Goal: Task Accomplishment & Management: Use online tool/utility

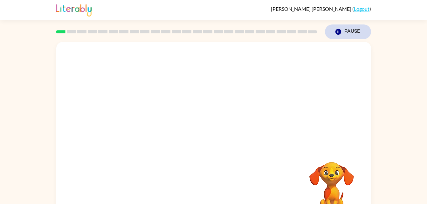
click at [336, 32] on icon "button" at bounding box center [338, 32] width 6 height 6
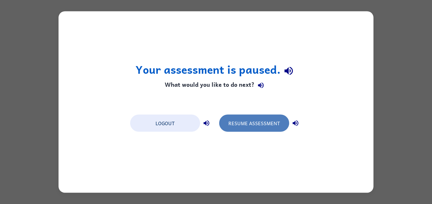
click at [266, 124] on button "Resume Assessment" at bounding box center [254, 123] width 70 height 17
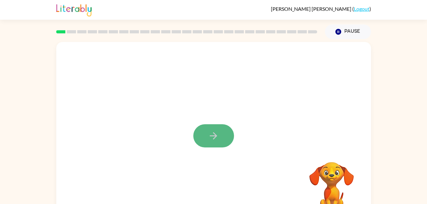
click at [203, 132] on button "button" at bounding box center [214, 135] width 41 height 23
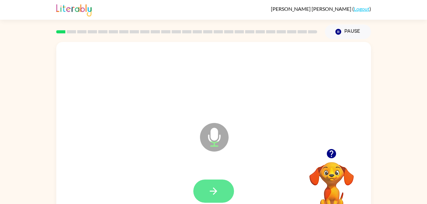
click at [212, 186] on icon "button" at bounding box center [213, 191] width 11 height 11
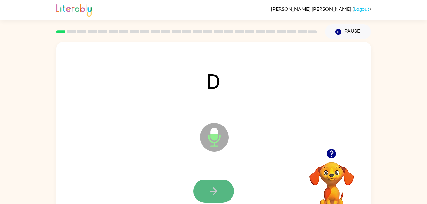
click at [211, 183] on button "button" at bounding box center [214, 191] width 41 height 23
click at [213, 197] on icon "button" at bounding box center [213, 191] width 11 height 11
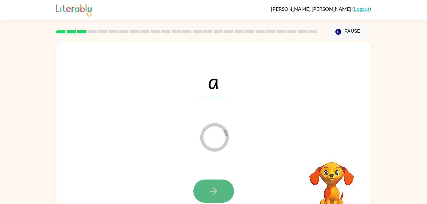
click at [206, 186] on button "button" at bounding box center [214, 191] width 41 height 23
click at [219, 191] on icon "button" at bounding box center [213, 191] width 11 height 11
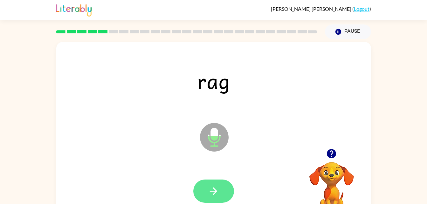
click at [218, 195] on icon "button" at bounding box center [213, 191] width 11 height 11
click at [222, 200] on button "button" at bounding box center [214, 191] width 41 height 23
click at [213, 188] on icon "button" at bounding box center [213, 191] width 11 height 11
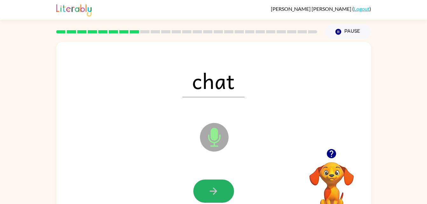
click at [213, 188] on icon "button" at bounding box center [213, 191] width 11 height 11
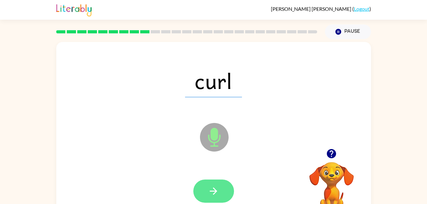
click at [209, 184] on button "button" at bounding box center [214, 191] width 41 height 23
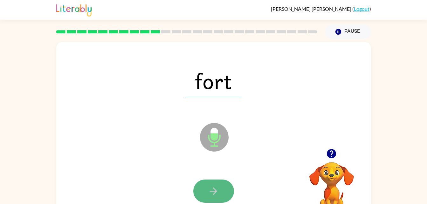
click at [205, 186] on button "button" at bounding box center [214, 191] width 41 height 23
click at [204, 192] on button "button" at bounding box center [214, 191] width 41 height 23
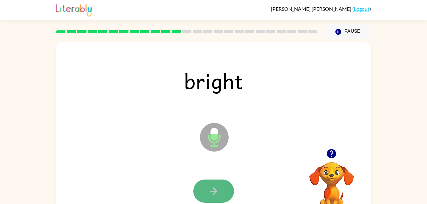
click at [222, 189] on button "button" at bounding box center [214, 191] width 41 height 23
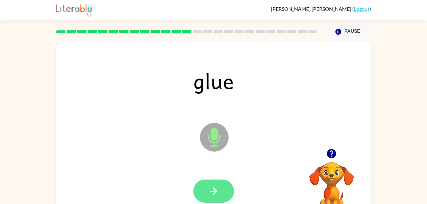
click at [208, 188] on icon "button" at bounding box center [213, 191] width 11 height 11
click at [207, 196] on button "button" at bounding box center [214, 191] width 41 height 23
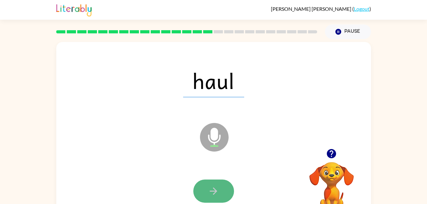
click at [225, 186] on button "button" at bounding box center [214, 191] width 41 height 23
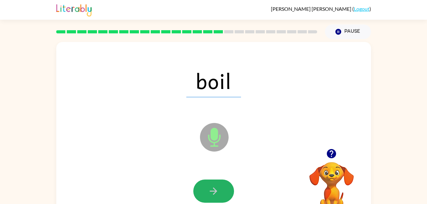
click at [225, 186] on button "button" at bounding box center [214, 191] width 41 height 23
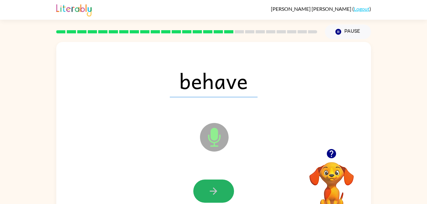
click at [225, 186] on button "button" at bounding box center [214, 191] width 41 height 23
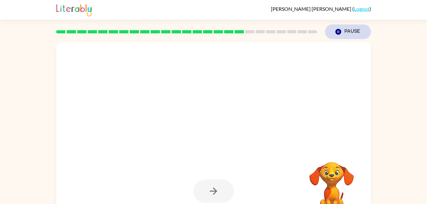
click at [341, 30] on icon "Pause" at bounding box center [338, 31] width 7 height 7
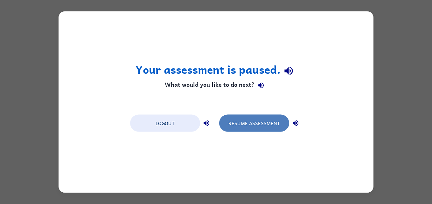
click at [241, 130] on button "Resume Assessment" at bounding box center [254, 123] width 70 height 17
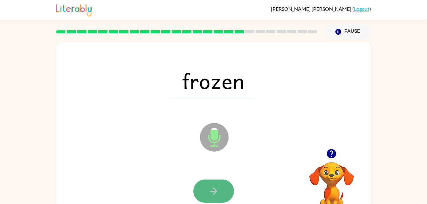
click at [209, 184] on button "button" at bounding box center [214, 191] width 41 height 23
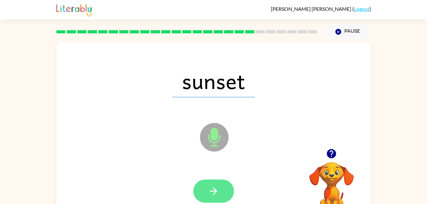
click at [209, 186] on icon "button" at bounding box center [213, 191] width 11 height 11
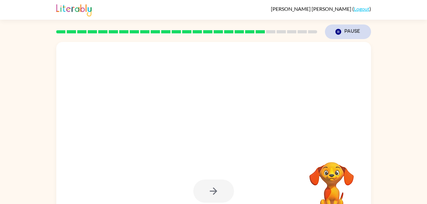
click at [337, 31] on icon "button" at bounding box center [338, 32] width 6 height 6
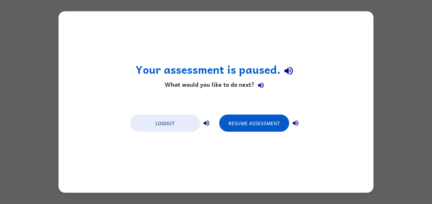
click at [234, 112] on div "Logout Resume Assessment" at bounding box center [216, 123] width 178 height 24
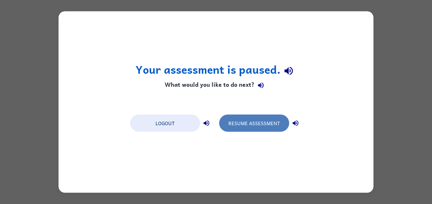
click at [233, 116] on button "Resume Assessment" at bounding box center [254, 123] width 70 height 17
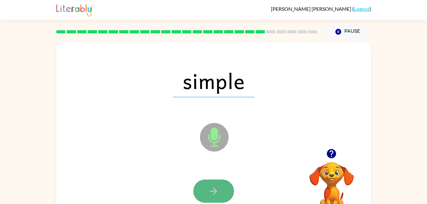
click at [219, 196] on button "button" at bounding box center [214, 191] width 41 height 23
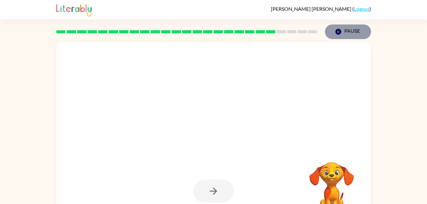
click at [334, 28] on button "Pause Pause" at bounding box center [348, 32] width 46 height 15
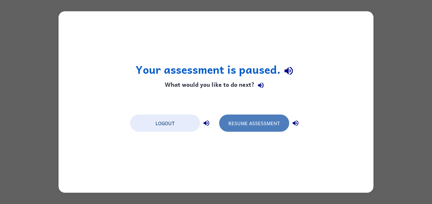
click at [250, 126] on button "Resume Assessment" at bounding box center [254, 123] width 70 height 17
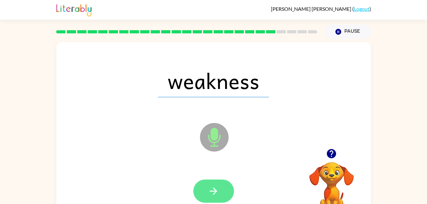
click at [202, 190] on button "button" at bounding box center [214, 191] width 41 height 23
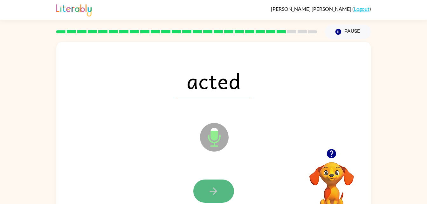
click at [203, 190] on button "button" at bounding box center [214, 191] width 41 height 23
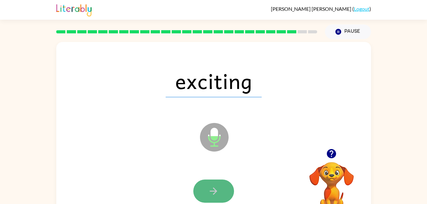
click at [204, 194] on button "button" at bounding box center [214, 191] width 41 height 23
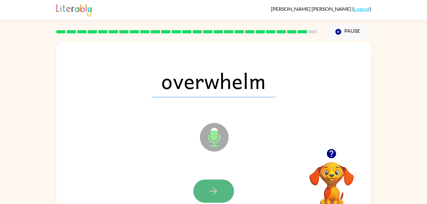
click at [204, 196] on button "button" at bounding box center [214, 191] width 41 height 23
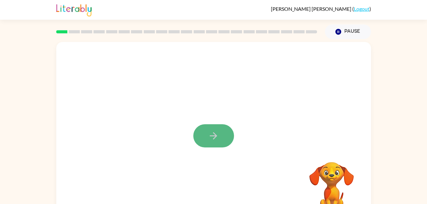
click at [221, 140] on button "button" at bounding box center [214, 135] width 41 height 23
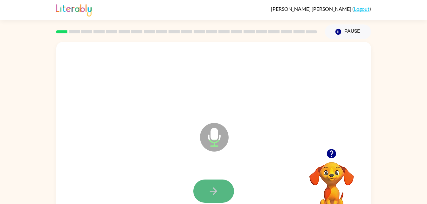
click at [221, 194] on button "button" at bounding box center [214, 191] width 41 height 23
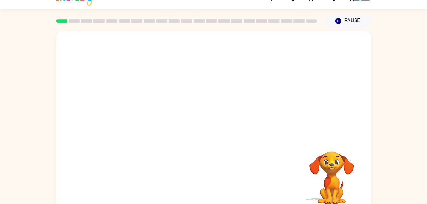
scroll to position [12, 0]
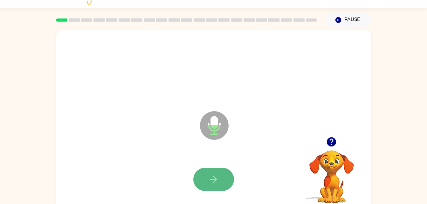
click at [211, 177] on icon "button" at bounding box center [213, 179] width 11 height 11
click at [218, 183] on icon "button" at bounding box center [213, 179] width 11 height 11
click at [199, 186] on button "button" at bounding box center [214, 179] width 41 height 23
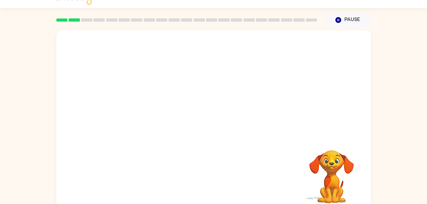
click at [199, 186] on div at bounding box center [214, 180] width 302 height 52
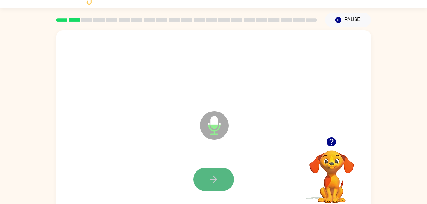
click at [202, 184] on button "button" at bounding box center [214, 179] width 41 height 23
click at [202, 182] on button "button" at bounding box center [214, 179] width 41 height 23
click at [203, 182] on button "button" at bounding box center [214, 179] width 41 height 23
click at [203, 180] on button "button" at bounding box center [214, 179] width 41 height 23
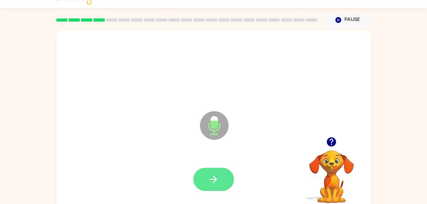
click at [225, 182] on button "button" at bounding box center [214, 179] width 41 height 23
click at [203, 186] on button "button" at bounding box center [214, 179] width 41 height 23
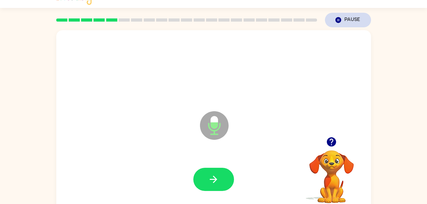
click at [351, 25] on button "Pause Pause" at bounding box center [348, 20] width 46 height 15
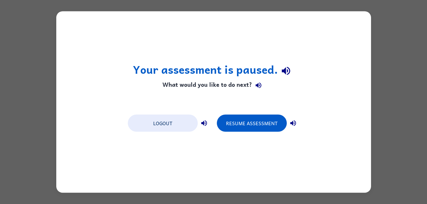
scroll to position [0, 0]
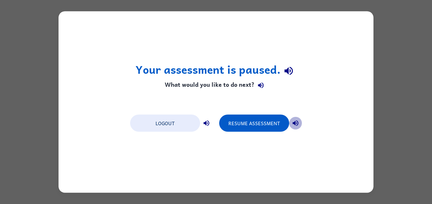
click at [296, 125] on icon "button" at bounding box center [296, 124] width 8 height 8
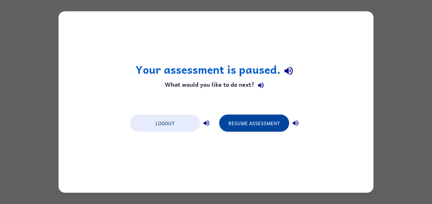
click at [256, 120] on button "Resume Assessment" at bounding box center [254, 123] width 70 height 17
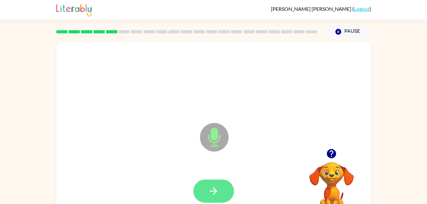
click at [211, 189] on icon "button" at bounding box center [213, 191] width 11 height 11
click at [219, 199] on button "button" at bounding box center [214, 191] width 41 height 23
click at [215, 199] on button "button" at bounding box center [214, 191] width 41 height 23
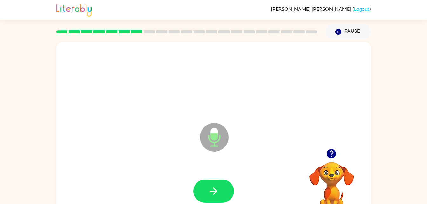
click at [216, 196] on icon "button" at bounding box center [213, 191] width 11 height 11
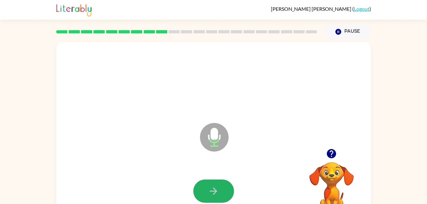
click at [216, 196] on icon "button" at bounding box center [213, 191] width 11 height 11
click at [216, 197] on button "button" at bounding box center [214, 191] width 41 height 23
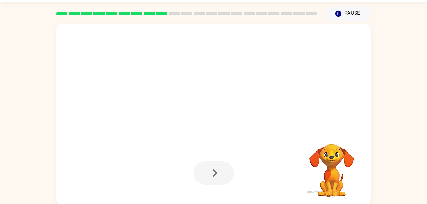
scroll to position [19, 0]
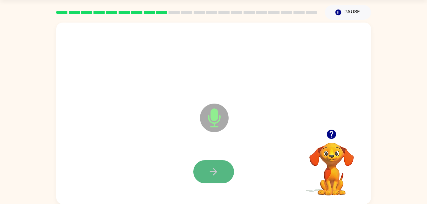
click at [220, 165] on button "button" at bounding box center [214, 171] width 41 height 23
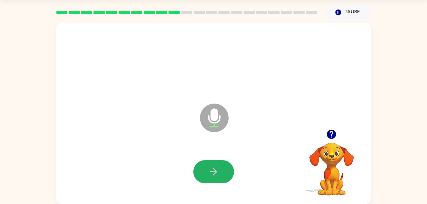
click at [220, 165] on button "button" at bounding box center [214, 171] width 41 height 23
click at [212, 178] on button "button" at bounding box center [214, 171] width 41 height 23
click at [216, 173] on icon "button" at bounding box center [213, 171] width 7 height 7
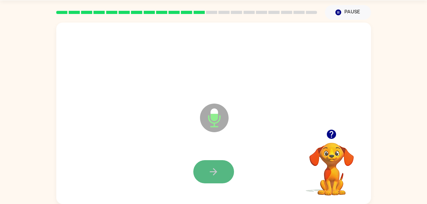
click at [211, 178] on button "button" at bounding box center [214, 171] width 41 height 23
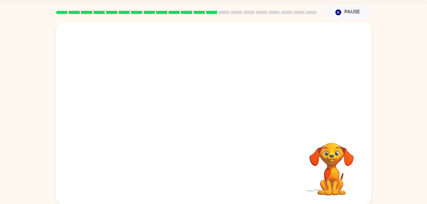
click at [343, 183] on video "Your browser must support playing .mp4 files to use Literably. Please try using…" at bounding box center [332, 165] width 64 height 64
drag, startPoint x: 319, startPoint y: 177, endPoint x: 325, endPoint y: 163, distance: 15.5
click at [325, 163] on video "Your browser must support playing .mp4 files to use Literably. Please try using…" at bounding box center [332, 165] width 64 height 64
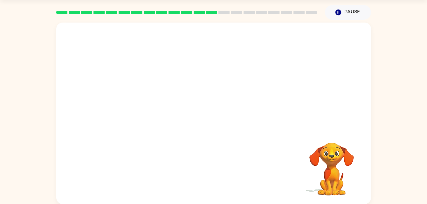
click at [325, 163] on video "Your browser must support playing .mp4 files to use Literably. Please try using…" at bounding box center [332, 165] width 64 height 64
click at [329, 190] on video "Your browser must support playing .mp4 files to use Literably. Please try using…" at bounding box center [332, 165] width 64 height 64
click at [339, 11] on icon "Pause" at bounding box center [338, 12] width 7 height 7
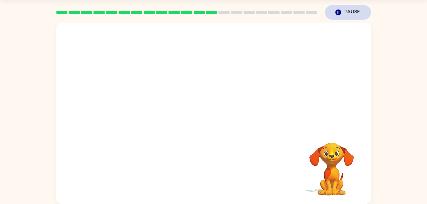
scroll to position [0, 0]
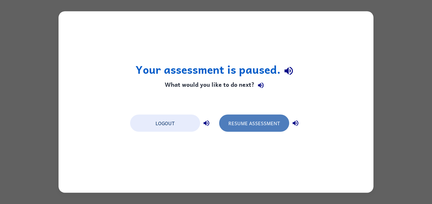
click at [254, 121] on button "Resume Assessment" at bounding box center [254, 123] width 70 height 17
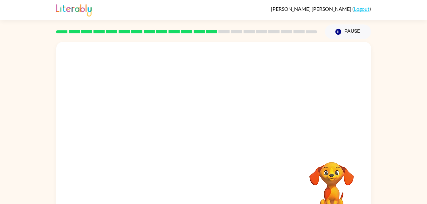
scroll to position [19, 0]
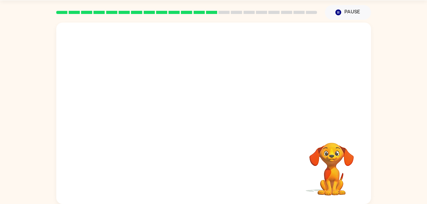
click at [326, 160] on video "Your browser must support playing .mp4 files to use Literably. Please try using…" at bounding box center [332, 165] width 64 height 64
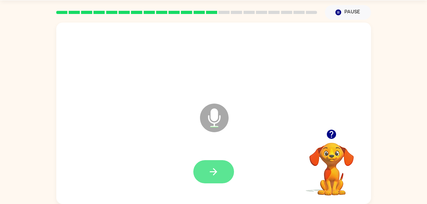
click at [215, 166] on button "button" at bounding box center [214, 171] width 41 height 23
click at [215, 168] on icon "button" at bounding box center [213, 171] width 11 height 11
click at [218, 170] on icon "button" at bounding box center [213, 171] width 11 height 11
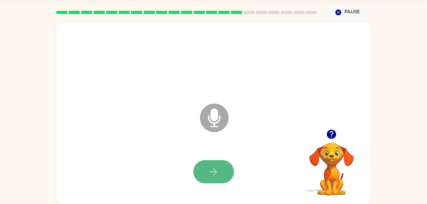
click at [216, 179] on button "button" at bounding box center [214, 171] width 41 height 23
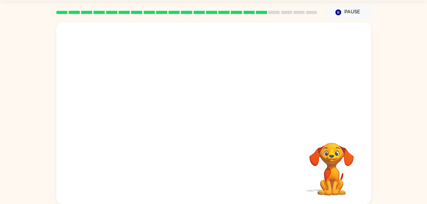
click at [209, 177] on div "Your browser must support playing .mp4 files to use Literably. Please try using…" at bounding box center [213, 114] width 315 height 182
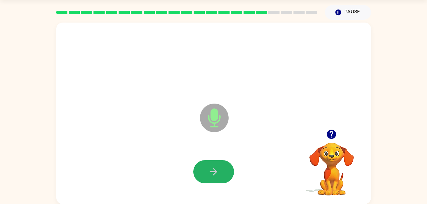
click at [209, 177] on icon "button" at bounding box center [213, 171] width 11 height 11
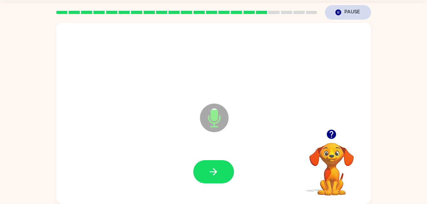
click at [344, 14] on button "Pause Pause" at bounding box center [348, 12] width 46 height 15
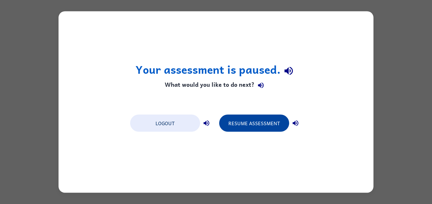
click at [250, 122] on button "Resume Assessment" at bounding box center [254, 123] width 70 height 17
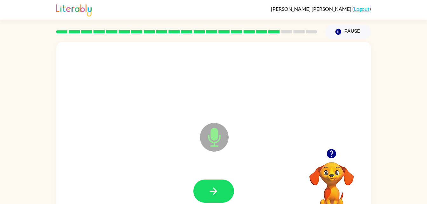
click at [216, 175] on div at bounding box center [214, 191] width 302 height 52
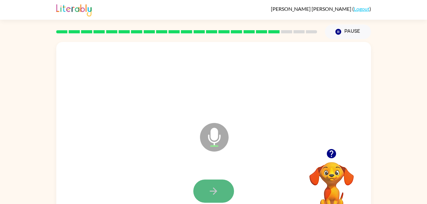
click at [217, 191] on icon "button" at bounding box center [213, 191] width 7 height 7
click at [214, 195] on icon "button" at bounding box center [213, 191] width 11 height 11
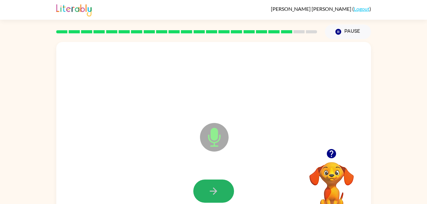
click at [214, 195] on icon "button" at bounding box center [213, 191] width 11 height 11
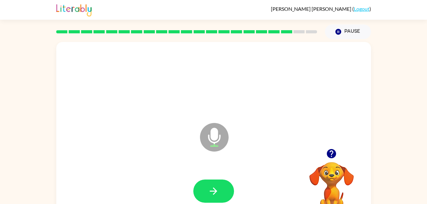
click at [214, 195] on icon "button" at bounding box center [213, 191] width 11 height 11
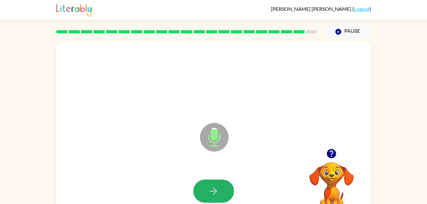
click at [208, 186] on icon "button" at bounding box center [213, 191] width 11 height 11
click at [208, 187] on button "button" at bounding box center [214, 191] width 41 height 23
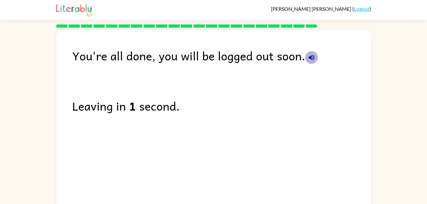
click at [311, 61] on button "button" at bounding box center [312, 57] width 13 height 13
